Goal: Information Seeking & Learning: Learn about a topic

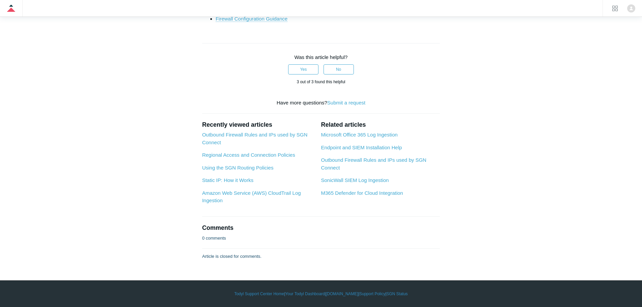
scroll to position [1783, 0]
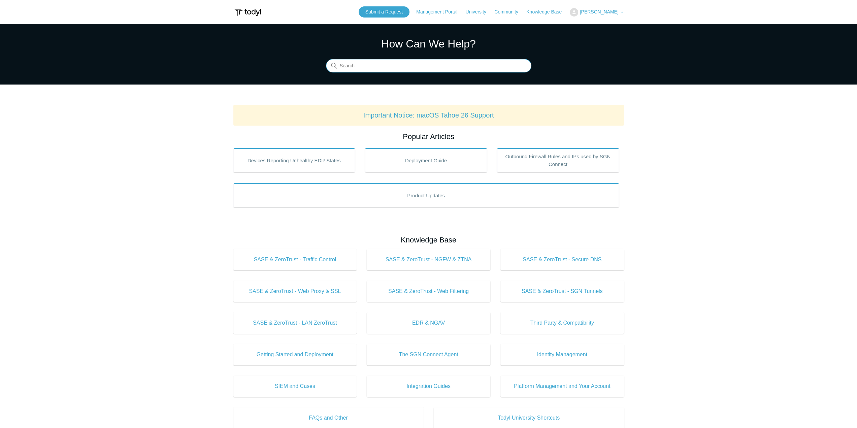
click at [386, 65] on input "Search" at bounding box center [429, 65] width 206 height 13
click at [571, 165] on link "Outbound Firewall Rules and IPs used by SGN Connect" at bounding box center [558, 160] width 122 height 24
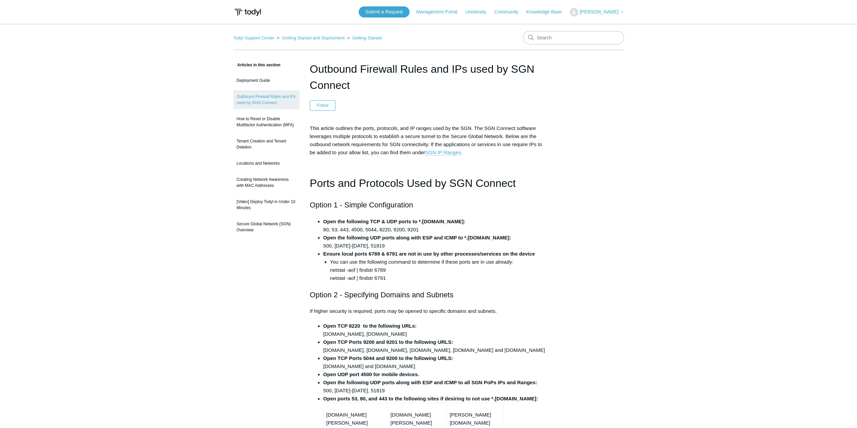
drag, startPoint x: 688, startPoint y: 328, endPoint x: 687, endPoint y: 338, distance: 9.8
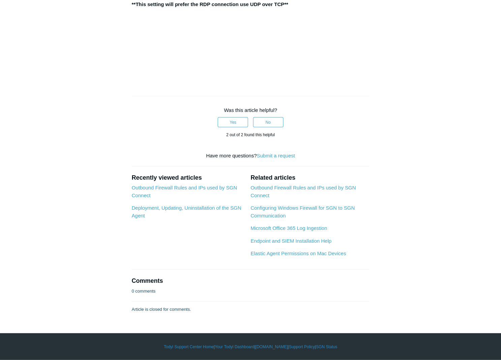
scroll to position [1186, 0]
click at [305, 188] on link "Outbound Firewall Rules and IPs used by SGN Connect" at bounding box center [302, 191] width 105 height 13
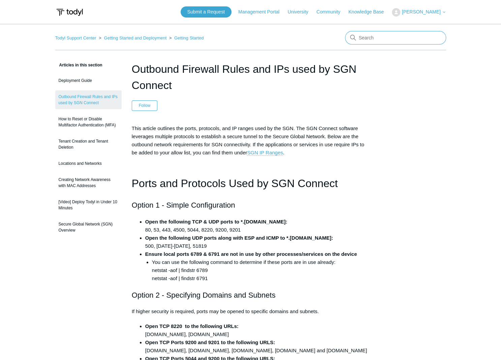
click at [388, 39] on input "Search" at bounding box center [395, 37] width 101 height 13
type input "minimum"
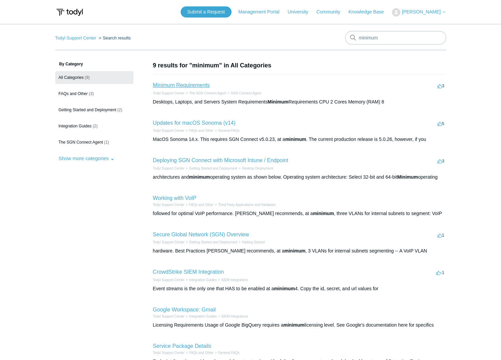
click at [168, 85] on link "Minimum Requirements" at bounding box center [181, 85] width 57 height 6
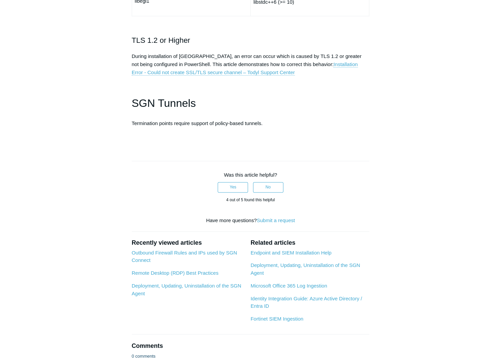
scroll to position [2021, 0]
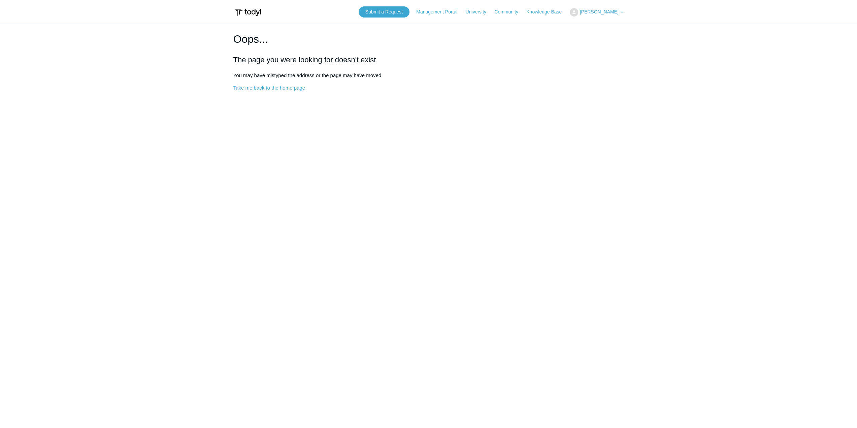
click at [595, 14] on span "[PERSON_NAME]" at bounding box center [599, 11] width 39 height 5
click at [609, 45] on div "My Support Requests Sign out" at bounding box center [603, 32] width 66 height 31
click at [612, 39] on h1 "Oops..." at bounding box center [428, 39] width 391 height 16
click at [608, 20] on header "Submit a Request Management Portal University Community Knowledge Base [PERSON_…" at bounding box center [428, 12] width 391 height 24
click at [611, 12] on span "[PERSON_NAME]" at bounding box center [599, 11] width 39 height 5
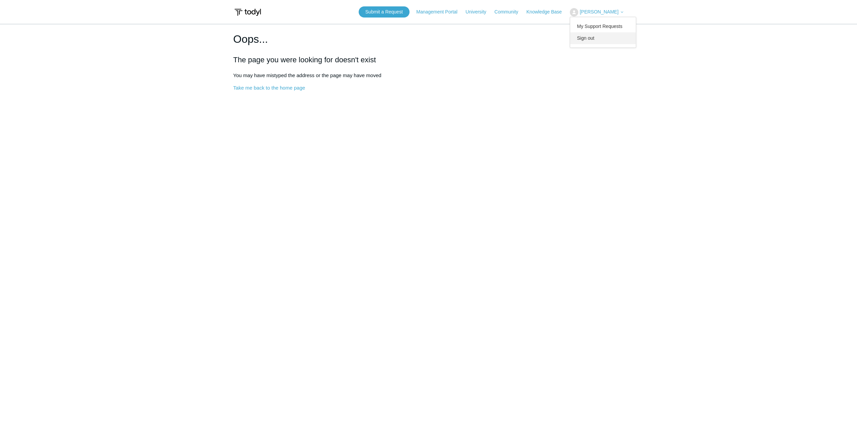
click at [599, 35] on link "Sign out" at bounding box center [603, 38] width 66 height 12
